Goal: Information Seeking & Learning: Learn about a topic

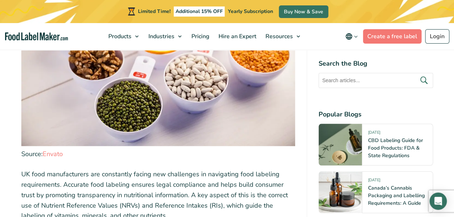
scroll to position [361, 0]
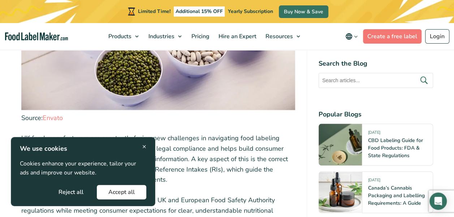
click at [122, 189] on button "Accept all" at bounding box center [121, 192] width 49 height 14
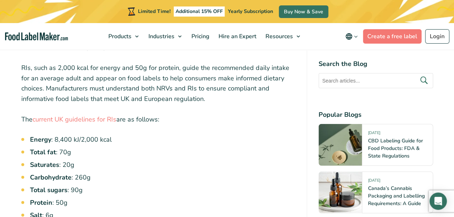
scroll to position [903, 0]
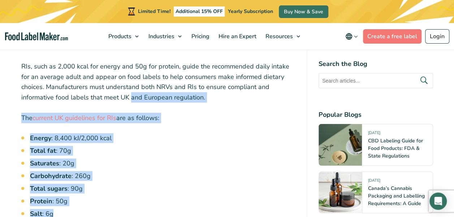
drag, startPoint x: 56, startPoint y: 199, endPoint x: 82, endPoint y: 82, distance: 120.7
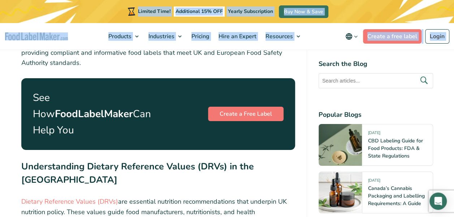
scroll to position [1156, 0]
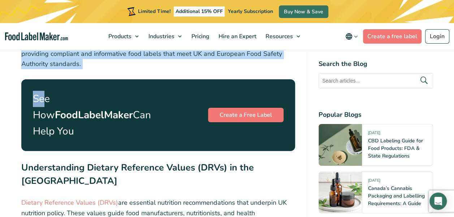
drag, startPoint x: 19, startPoint y: 98, endPoint x: 43, endPoint y: 60, distance: 44.5
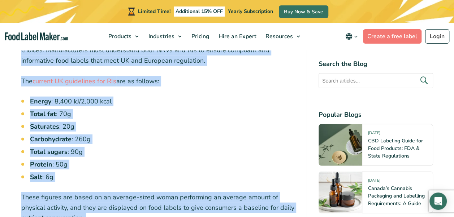
scroll to position [940, 0]
click at [56, 173] on li "Salt : 6g" at bounding box center [162, 178] width 265 height 10
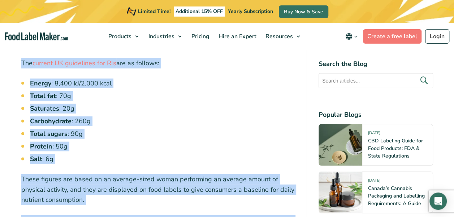
scroll to position [1002, 0]
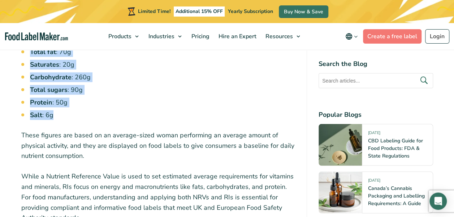
drag, startPoint x: 21, startPoint y: 80, endPoint x: 56, endPoint y: 100, distance: 39.8
drag, startPoint x: 56, startPoint y: 100, endPoint x: 48, endPoint y: 98, distance: 7.5
copy div "Previously called Guideline Daily Amounts (GDAs), NRVs are now part of Referenc…"
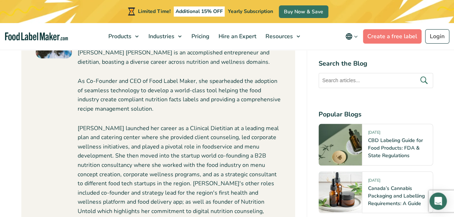
scroll to position [3206, 0]
